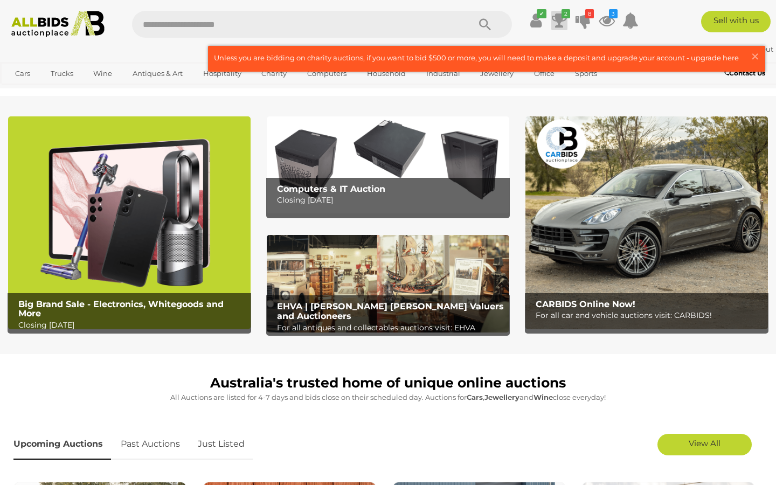
click at [559, 23] on icon at bounding box center [559, 20] width 15 height 19
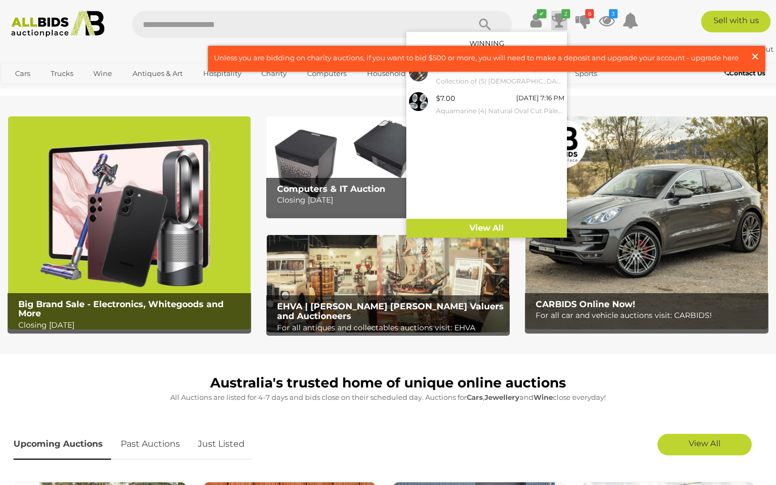
click at [759, 55] on span "×" at bounding box center [755, 56] width 10 height 21
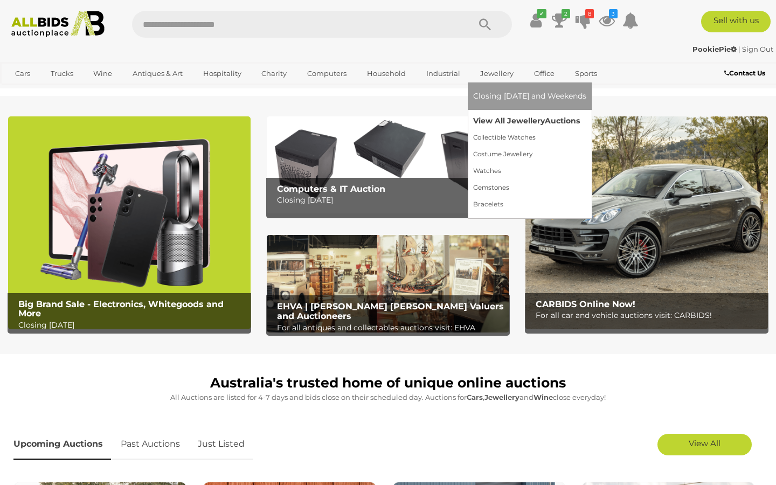
click at [502, 121] on link "View All Jewellery Auctions" at bounding box center [529, 121] width 113 height 17
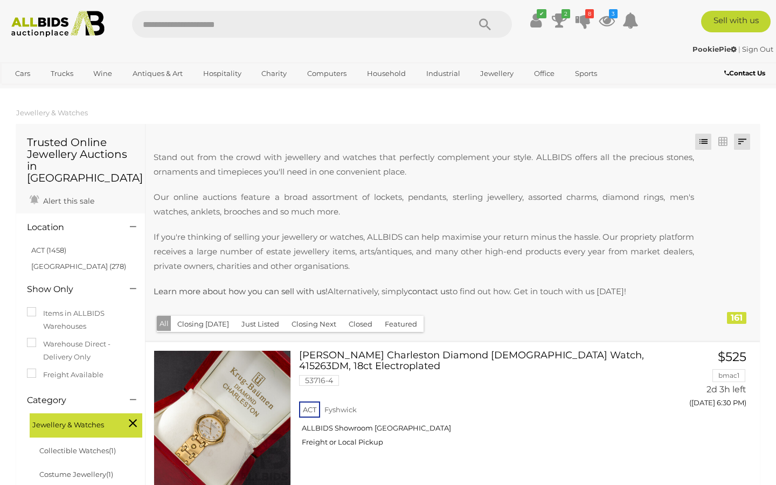
click at [743, 143] on link at bounding box center [742, 142] width 16 height 16
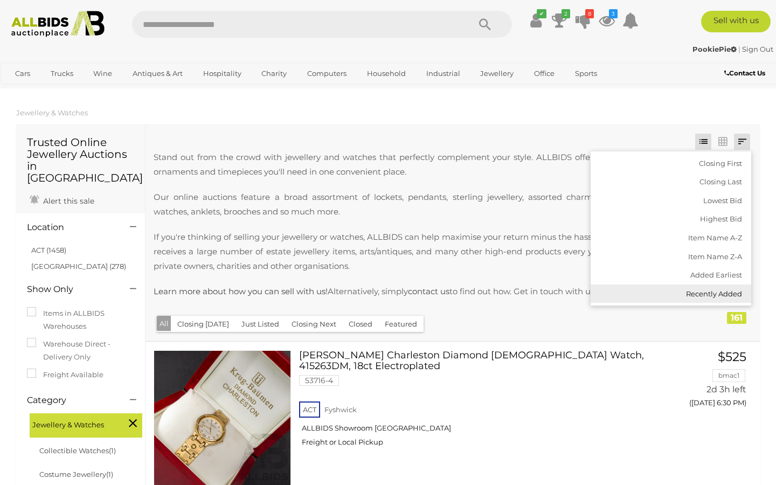
click at [701, 299] on link "Recently Added" at bounding box center [671, 294] width 161 height 19
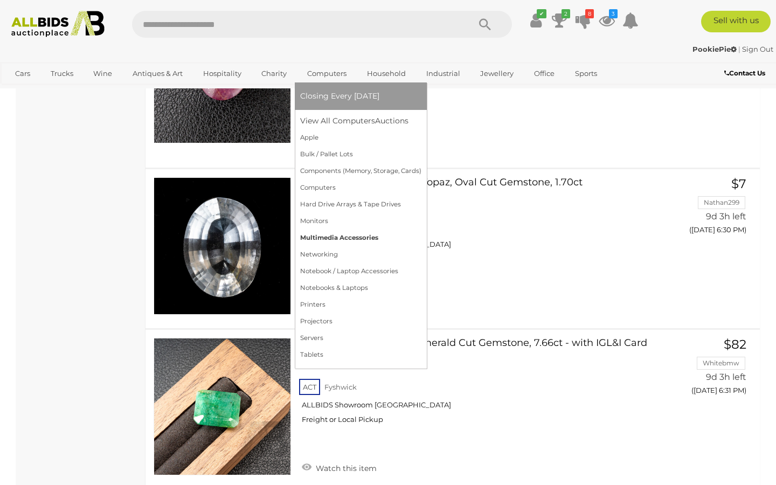
scroll to position [851, 0]
